Goal: Task Accomplishment & Management: Use online tool/utility

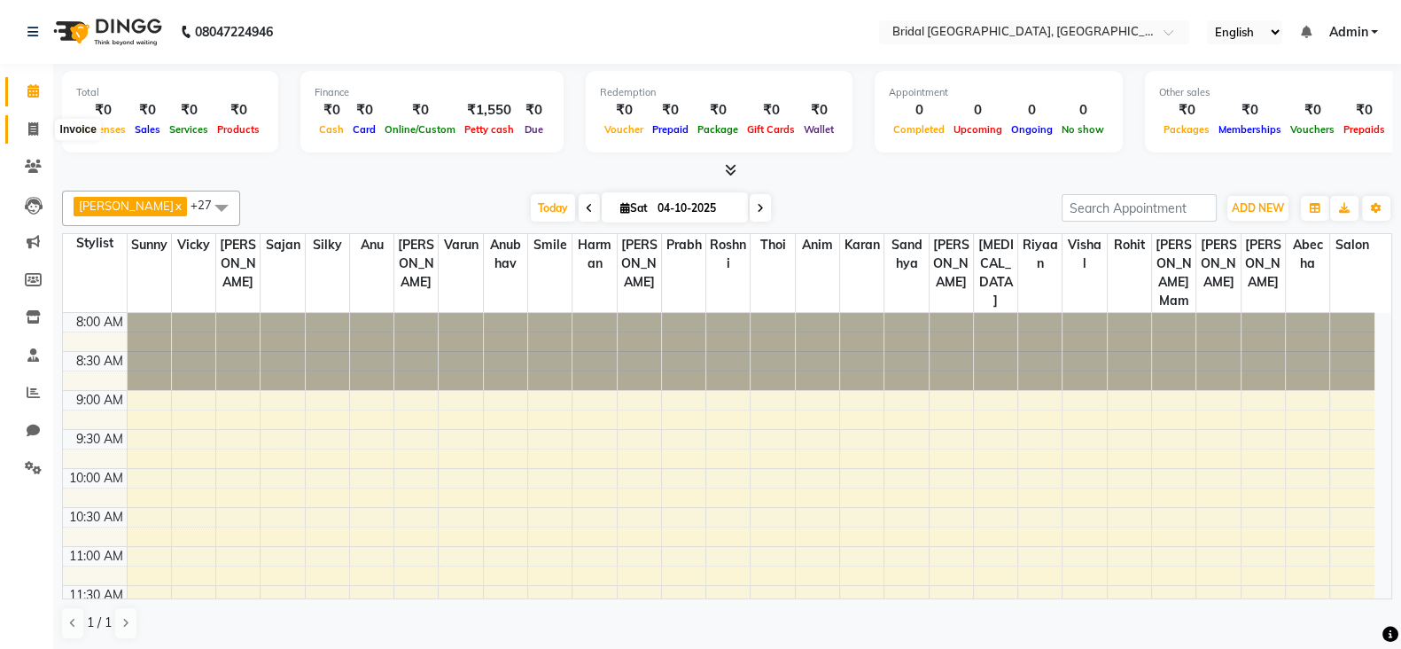
click at [27, 130] on span at bounding box center [33, 130] width 31 height 20
select select "service"
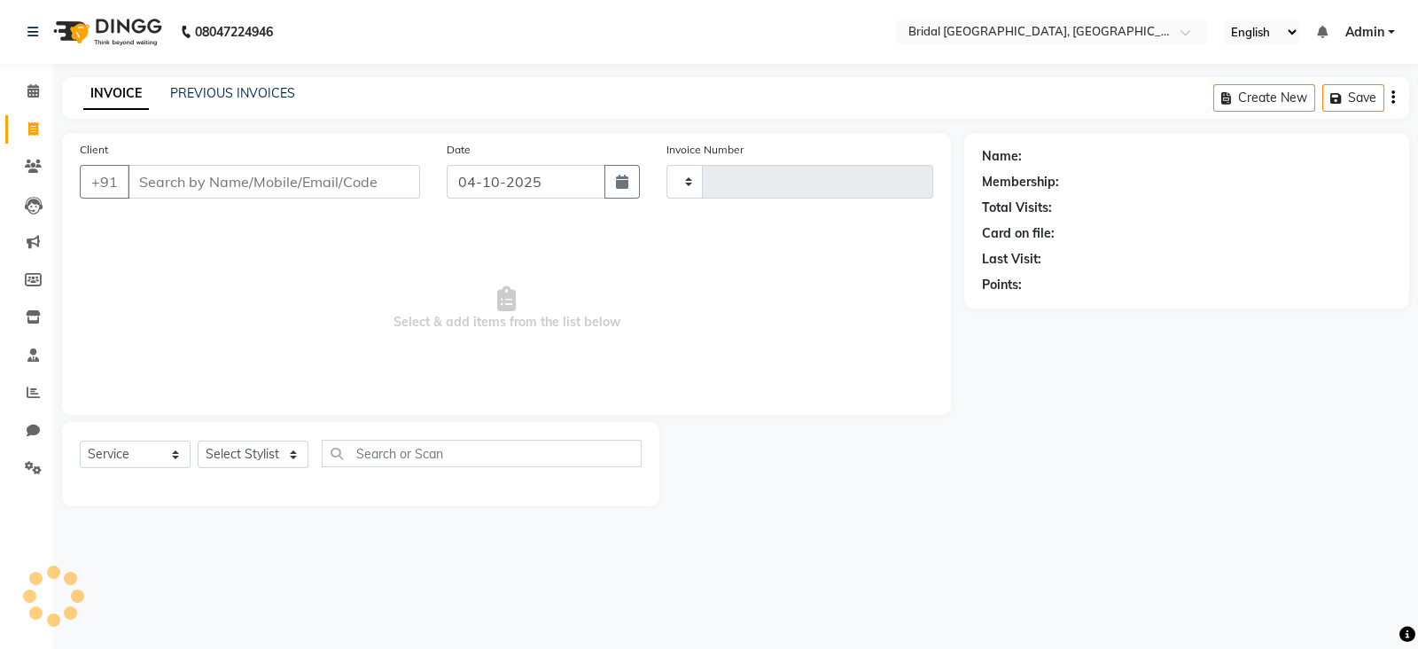
type input "0446"
select select "8752"
click at [221, 90] on link "PREVIOUS INVOICES" at bounding box center [232, 93] width 125 height 16
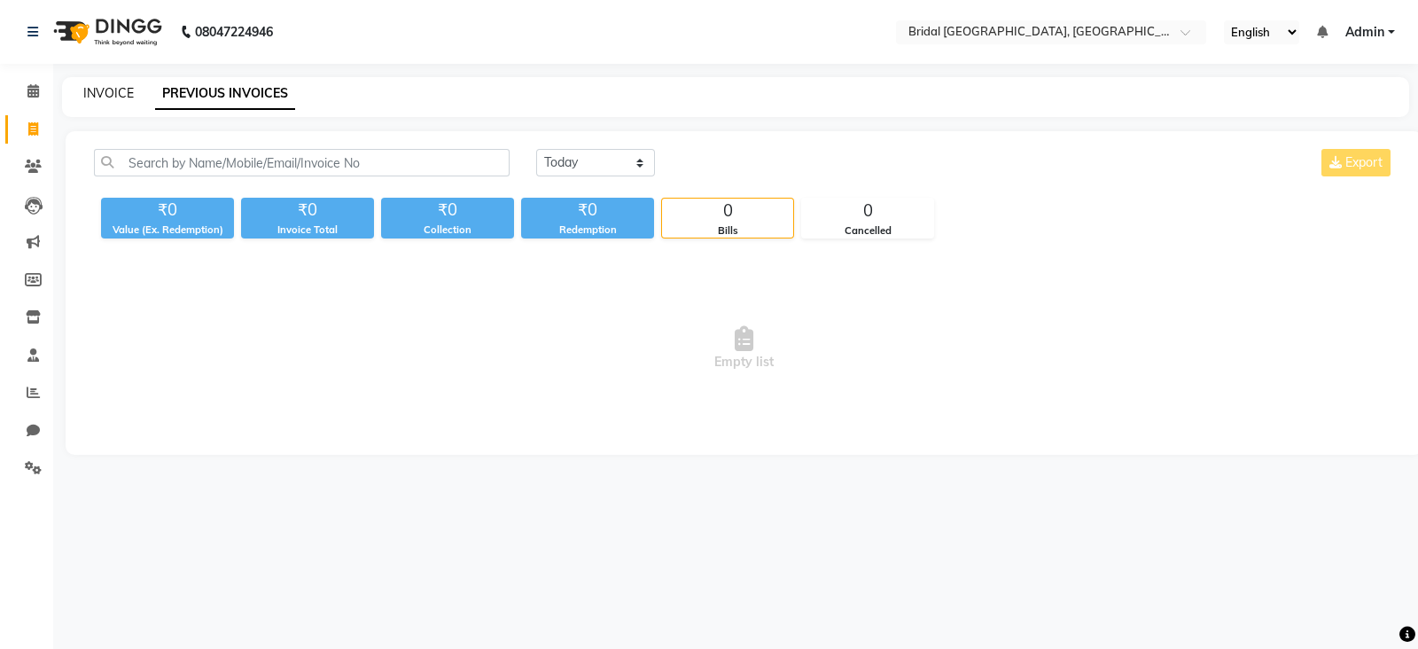
click at [115, 97] on link "INVOICE" at bounding box center [108, 93] width 51 height 16
select select "service"
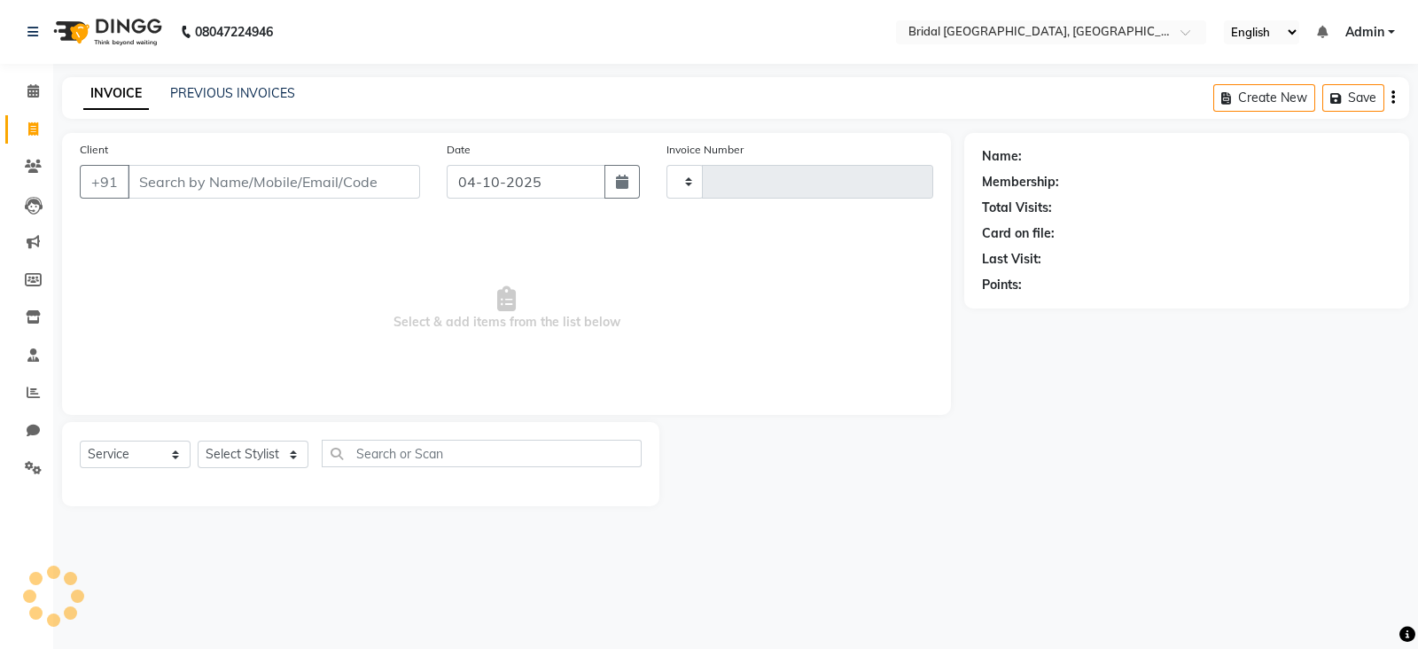
type input "0446"
select select "8752"
